Goal: Task Accomplishment & Management: Use online tool/utility

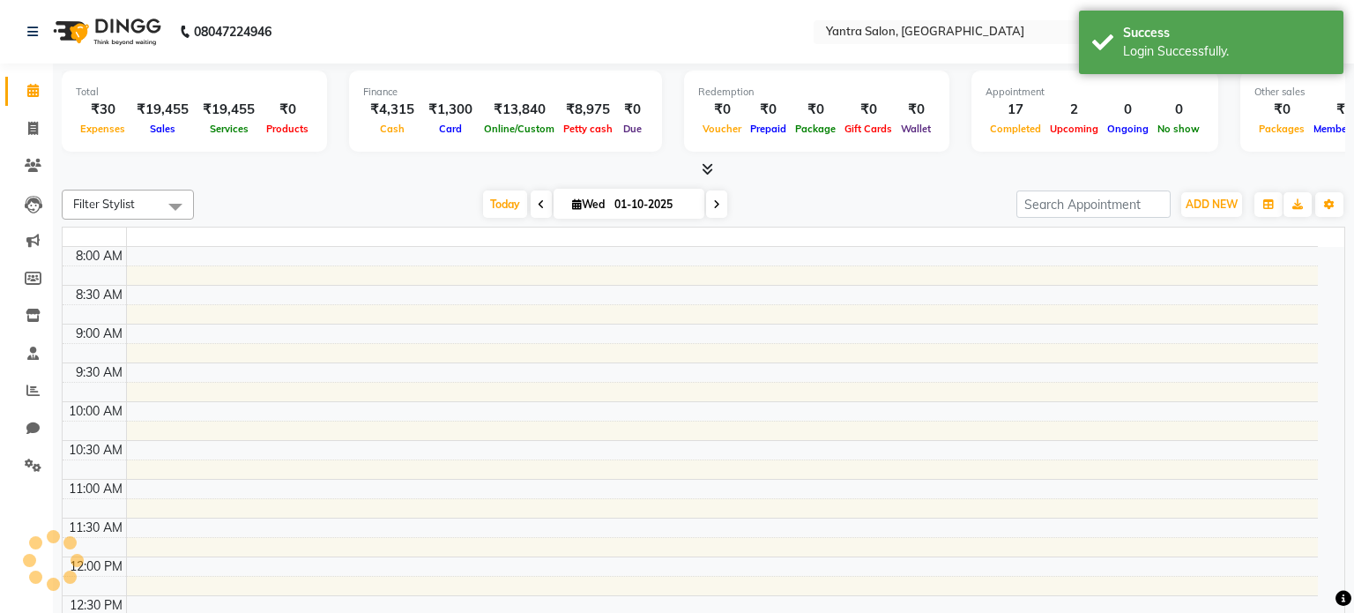
select select "en"
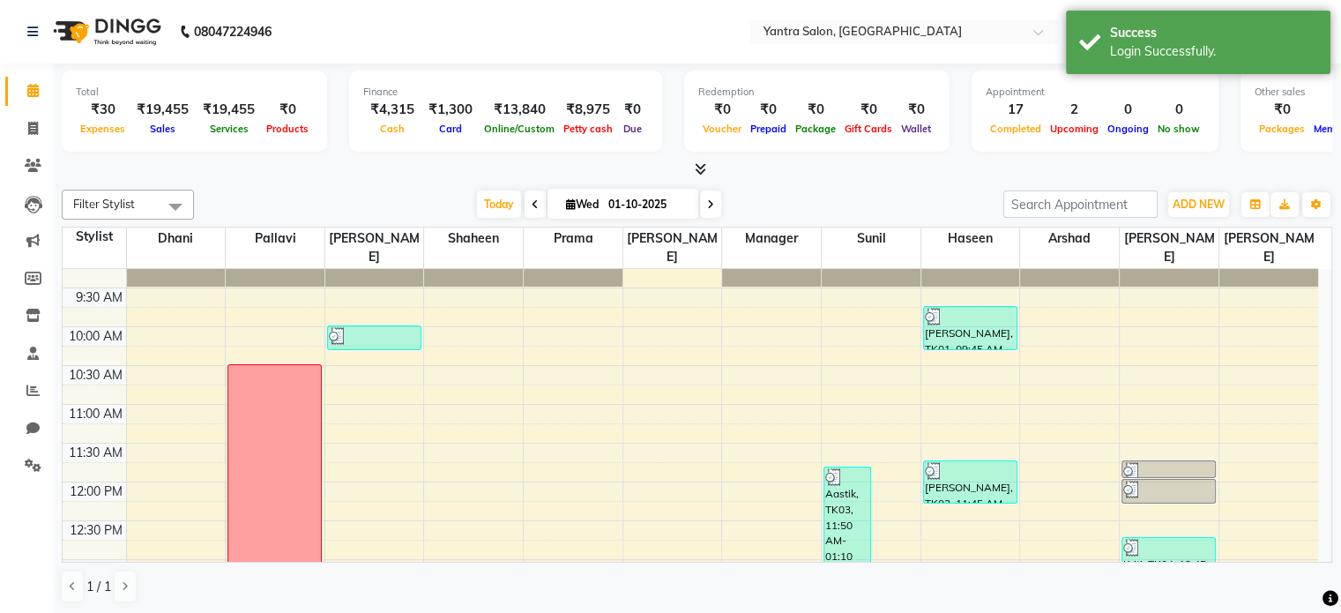
scroll to position [441, 0]
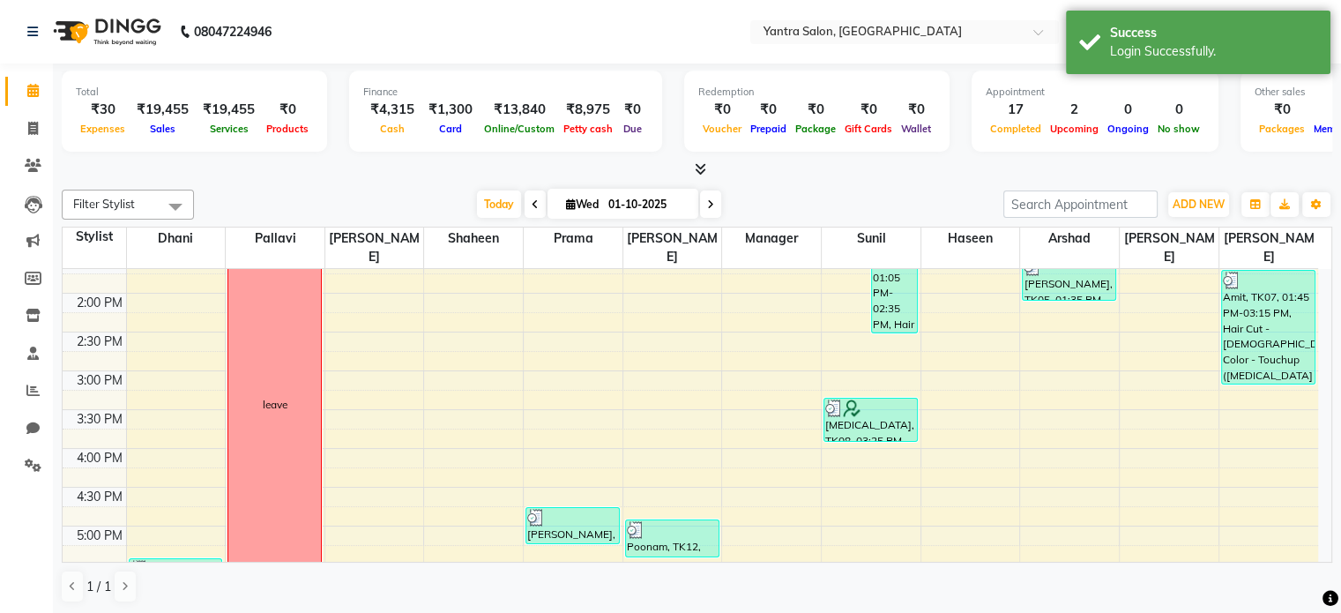
click at [1114, 41] on div "Success" at bounding box center [1213, 33] width 207 height 19
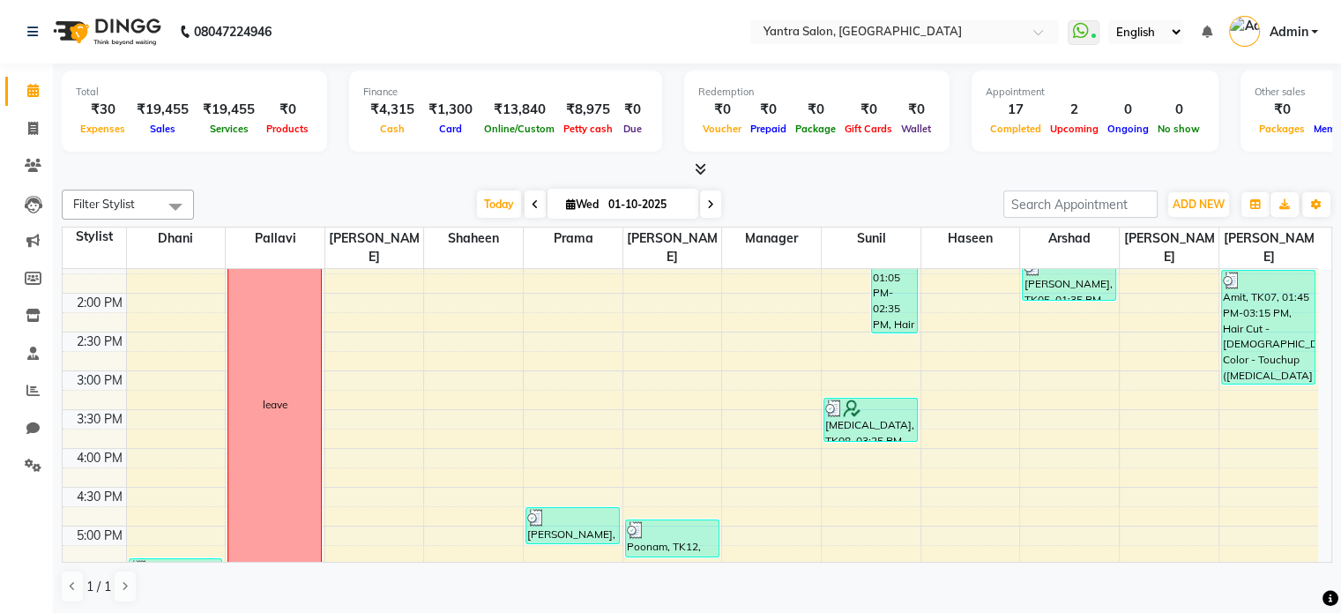
click at [688, 168] on div at bounding box center [697, 169] width 1271 height 19
click at [702, 168] on icon at bounding box center [700, 168] width 11 height 13
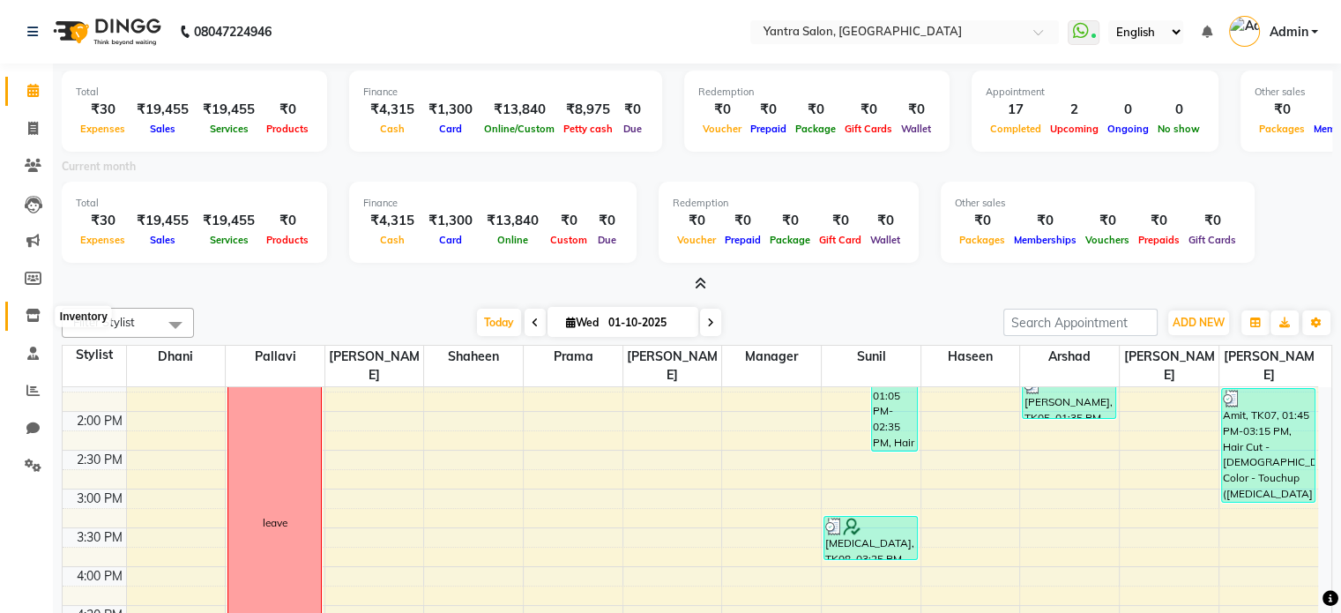
click at [34, 325] on span at bounding box center [33, 316] width 31 height 20
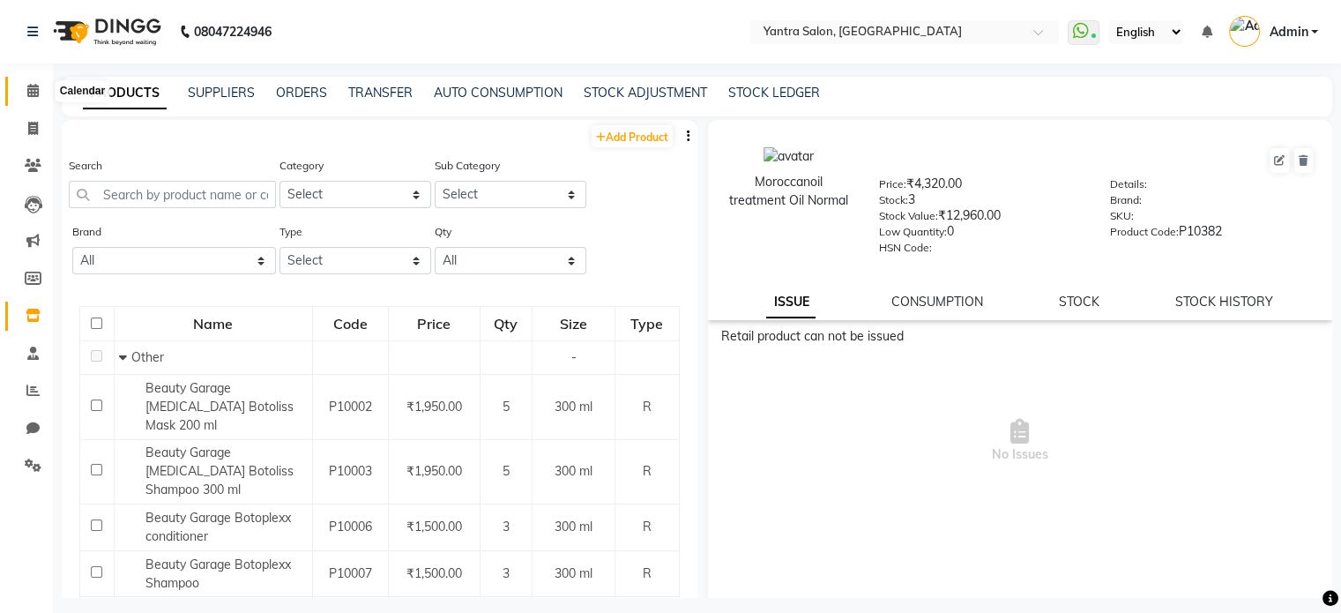
click at [26, 81] on span at bounding box center [33, 91] width 31 height 20
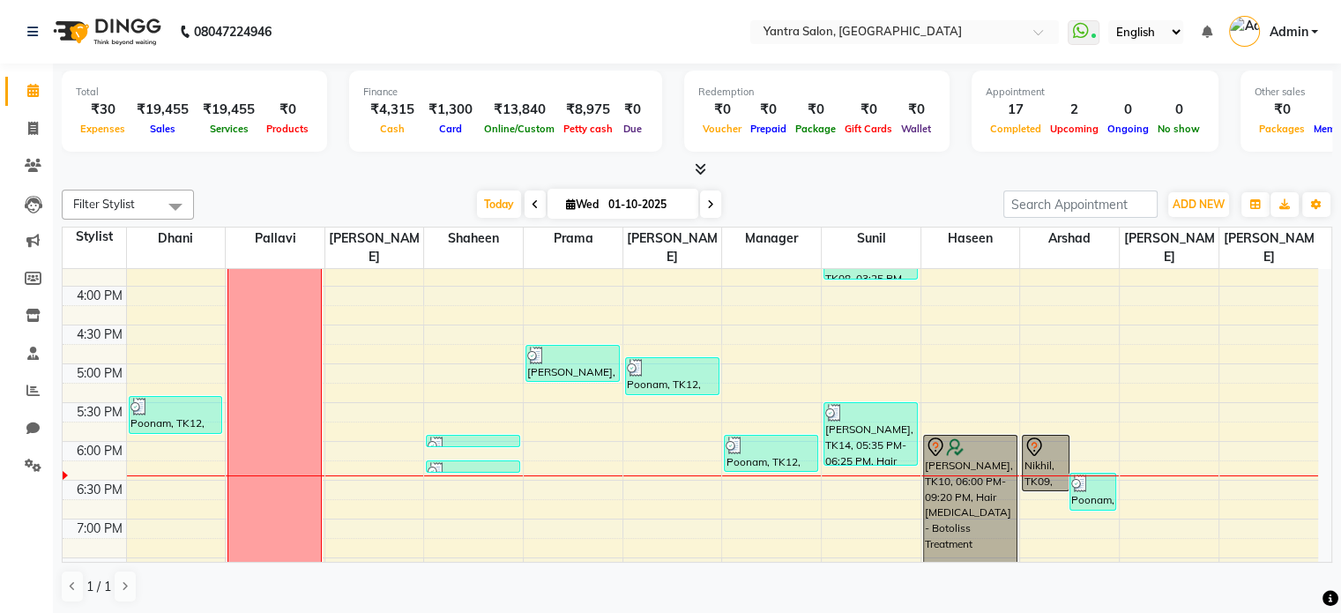
scroll to position [686, 0]
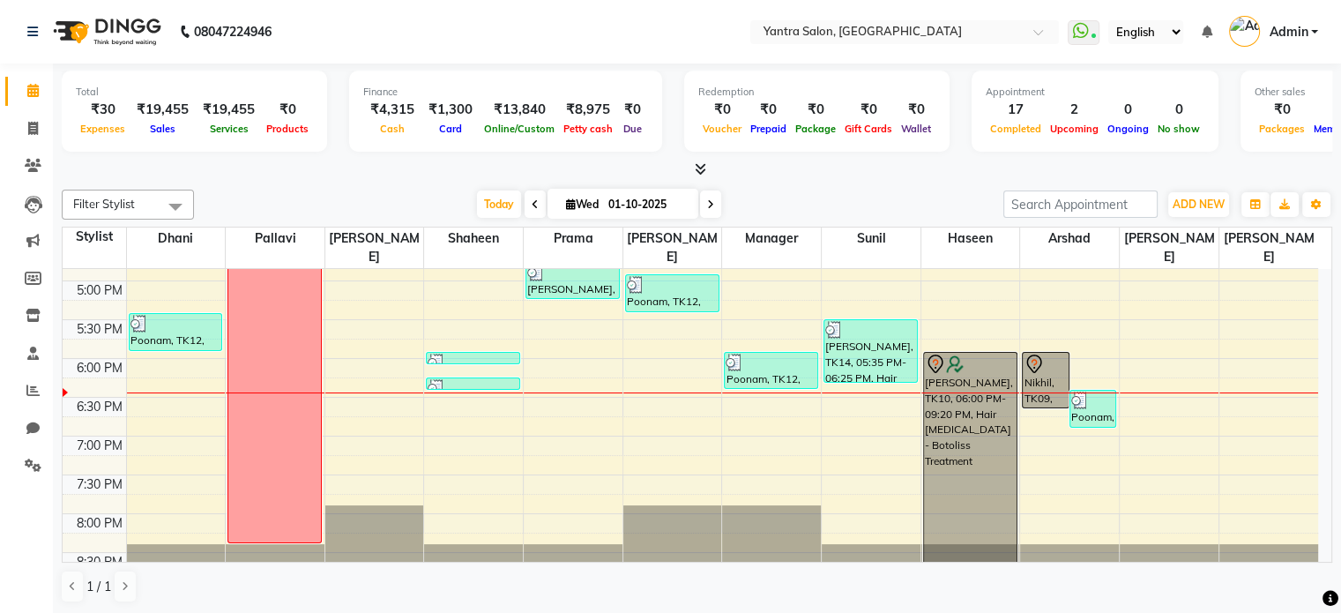
drag, startPoint x: 1040, startPoint y: 362, endPoint x: 1051, endPoint y: 345, distance: 20.6
click at [1051, 354] on div at bounding box center [1045, 364] width 43 height 21
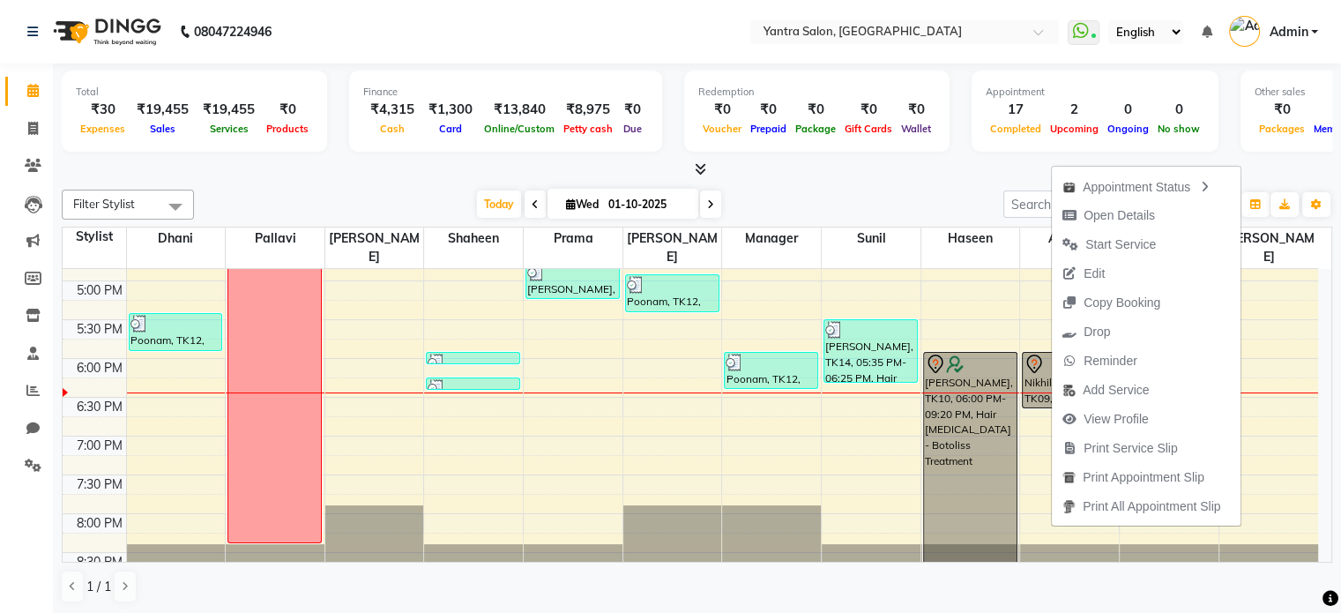
click at [1122, 240] on span "Start Service" at bounding box center [1120, 244] width 71 height 19
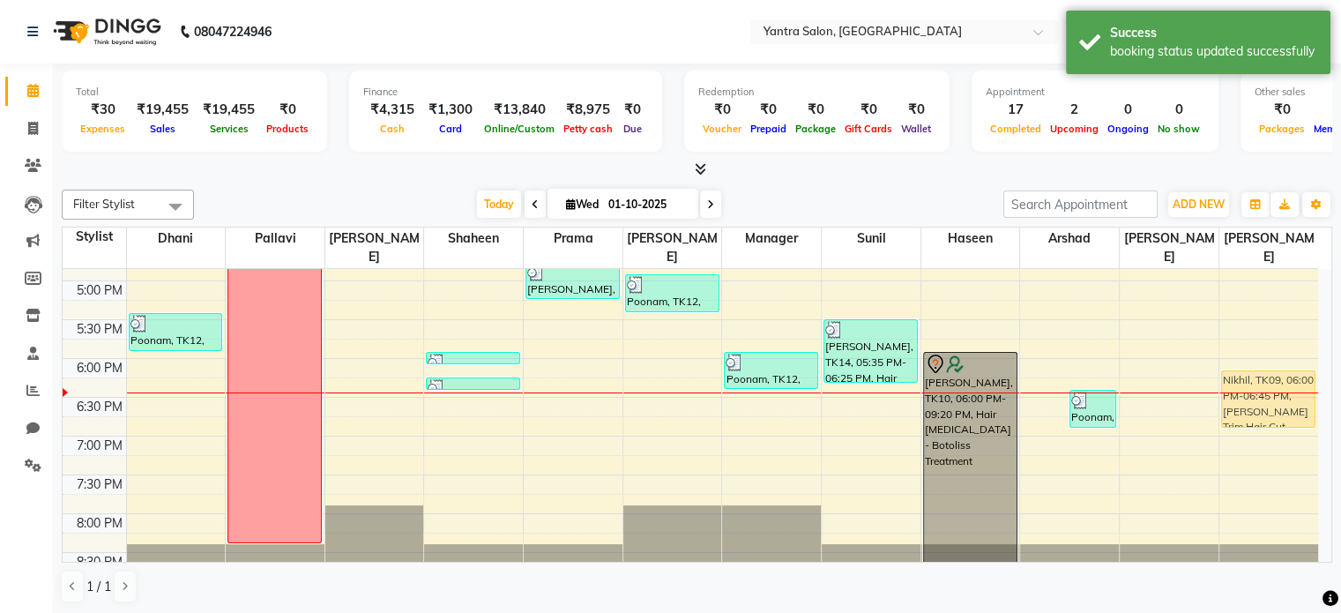
drag, startPoint x: 1043, startPoint y: 348, endPoint x: 1244, endPoint y: 372, distance: 202.4
click at [1269, 376] on tr "Poonam, TK12, 05:30 PM-06:00 PM, Threading leave [GEOGRAPHIC_DATA], TK01, 10:00…" at bounding box center [691, 87] width 1256 height 1008
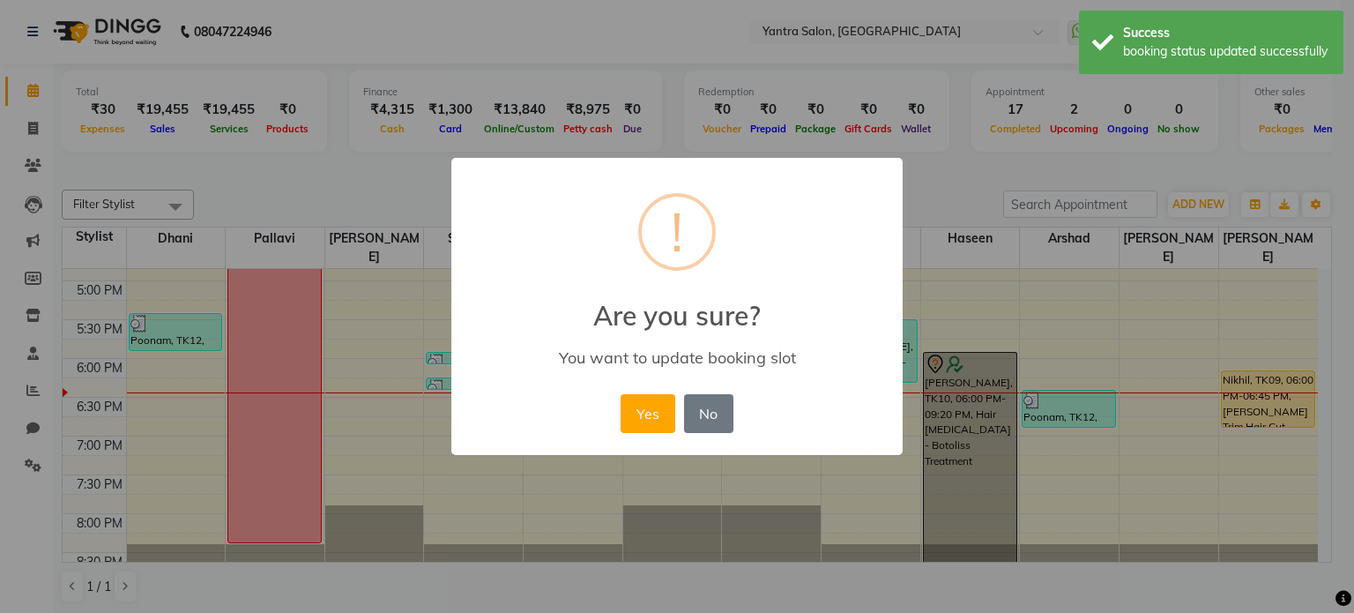
click at [665, 408] on button "Yes" at bounding box center [648, 413] width 54 height 39
